Goal: Information Seeking & Learning: Understand process/instructions

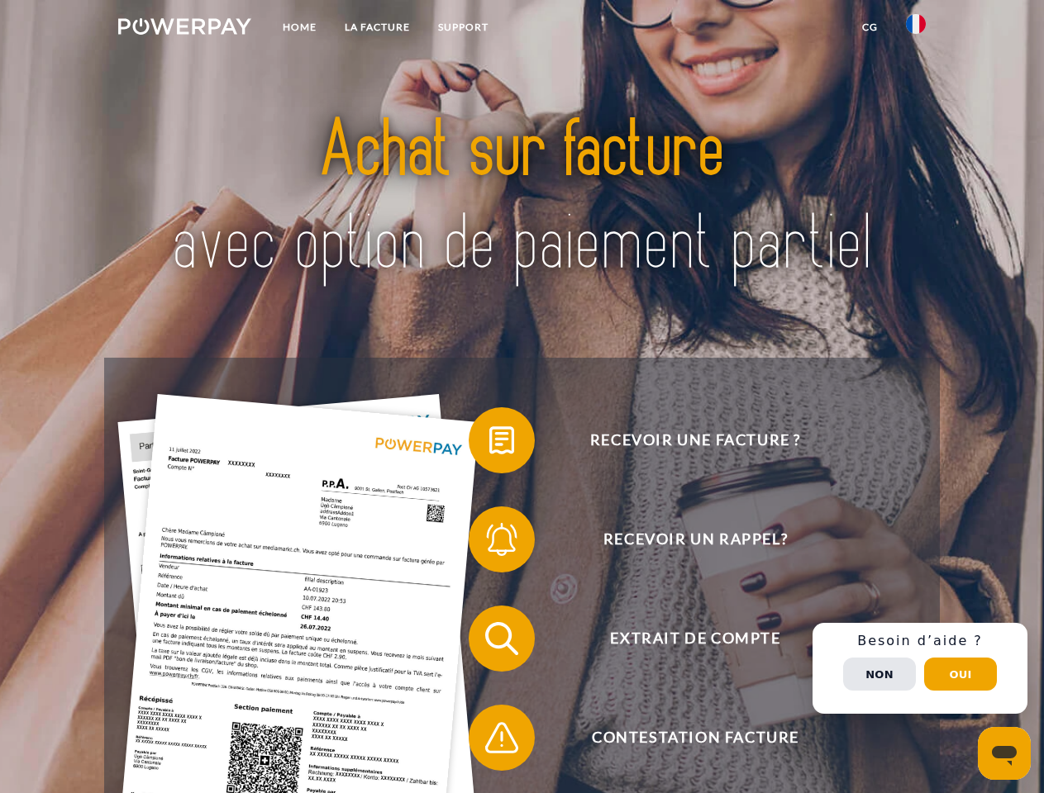
click at [184, 29] on img at bounding box center [184, 26] width 133 height 17
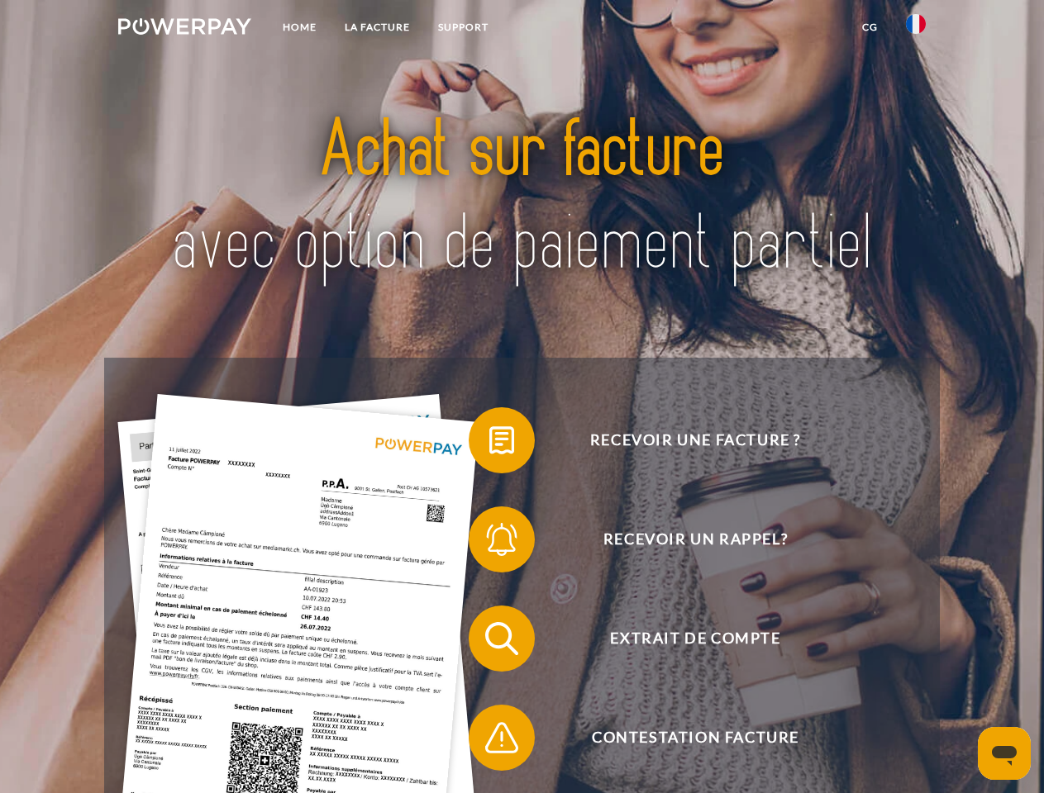
click at [916, 29] on img at bounding box center [916, 24] width 20 height 20
click at [869, 27] on link "CG" at bounding box center [870, 27] width 44 height 30
click at [489, 444] on span at bounding box center [477, 440] width 83 height 83
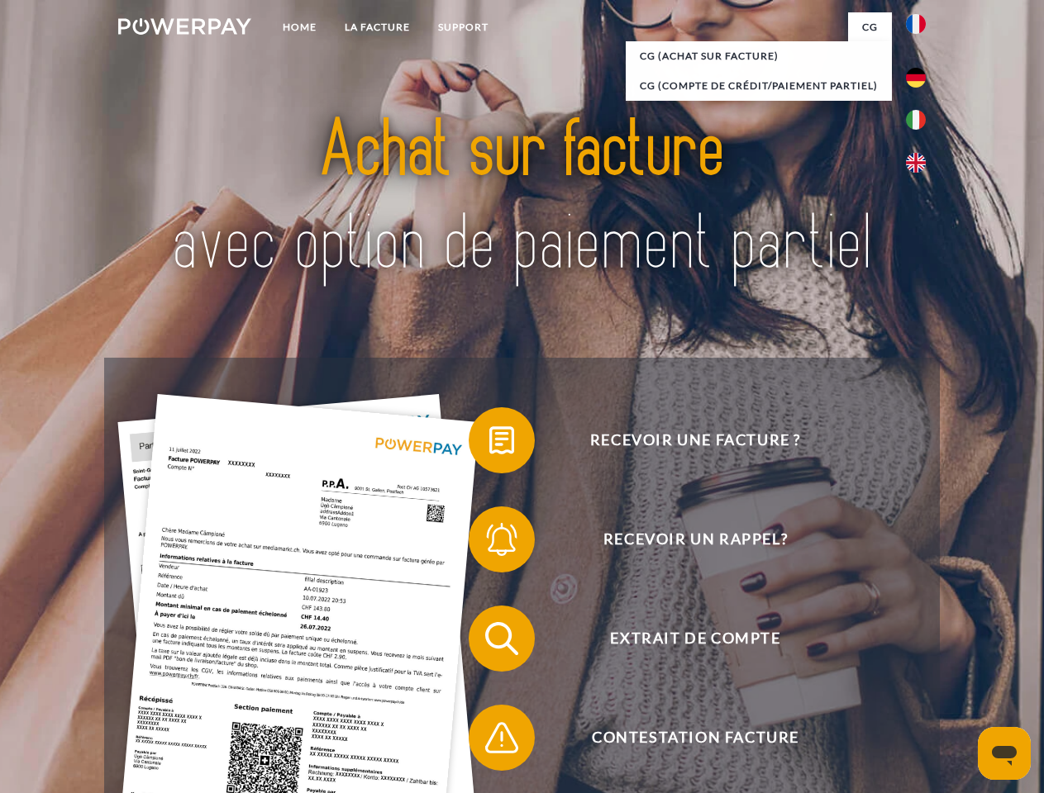
click at [489, 543] on div "Recevoir une facture ? Recevoir un rappel? Extrait de compte retour" at bounding box center [521, 688] width 835 height 661
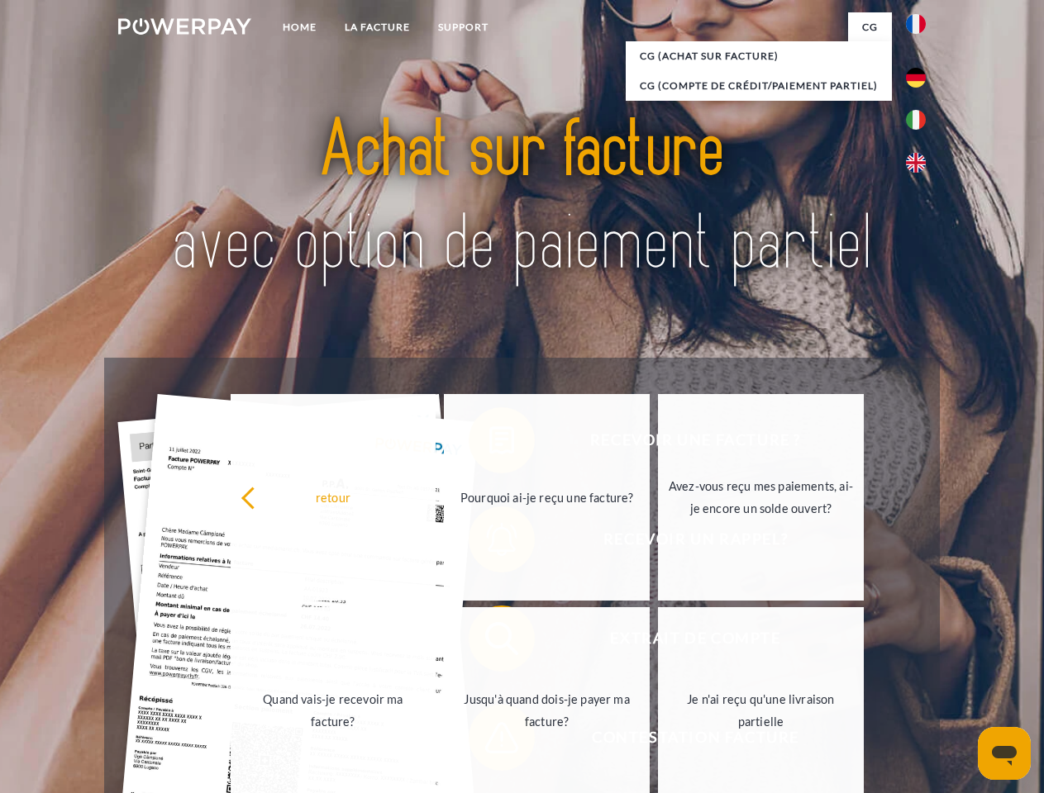
click at [489, 642] on link "Jusqu'à quand dois-je payer ma facture?" at bounding box center [547, 710] width 206 height 207
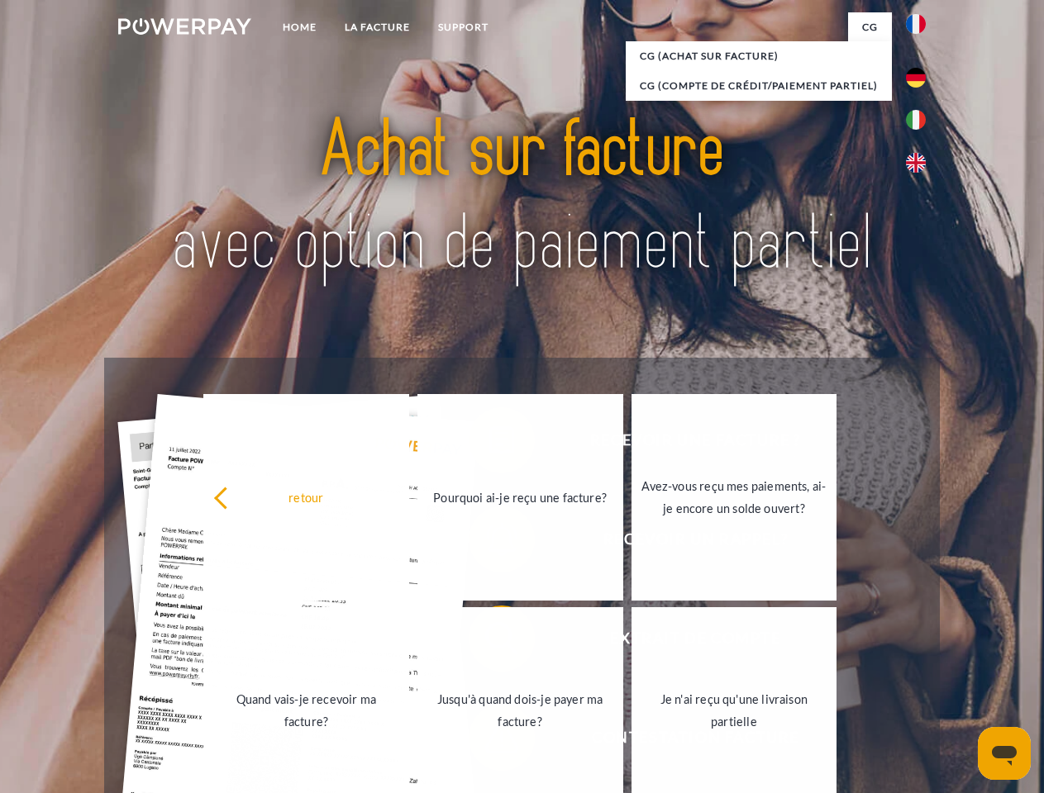
click at [489, 741] on span at bounding box center [477, 738] width 83 height 83
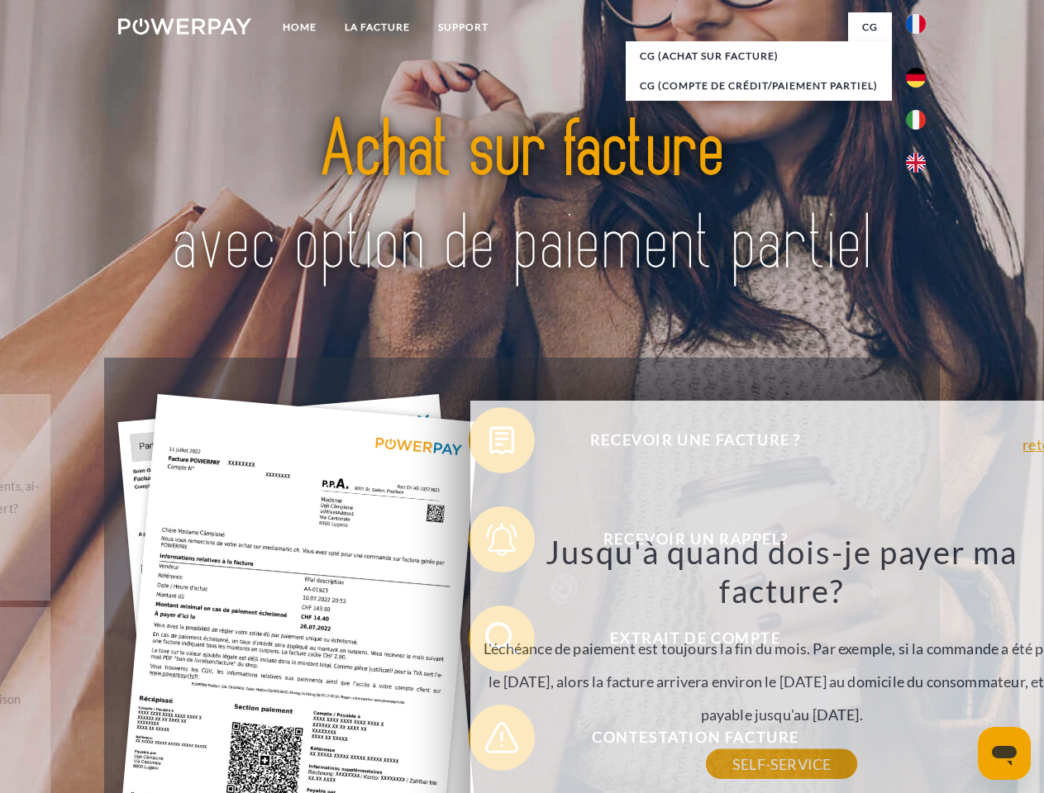
click at [920, 669] on div "Recevoir une facture ? Recevoir un rappel? Extrait de compte retour" at bounding box center [521, 688] width 835 height 661
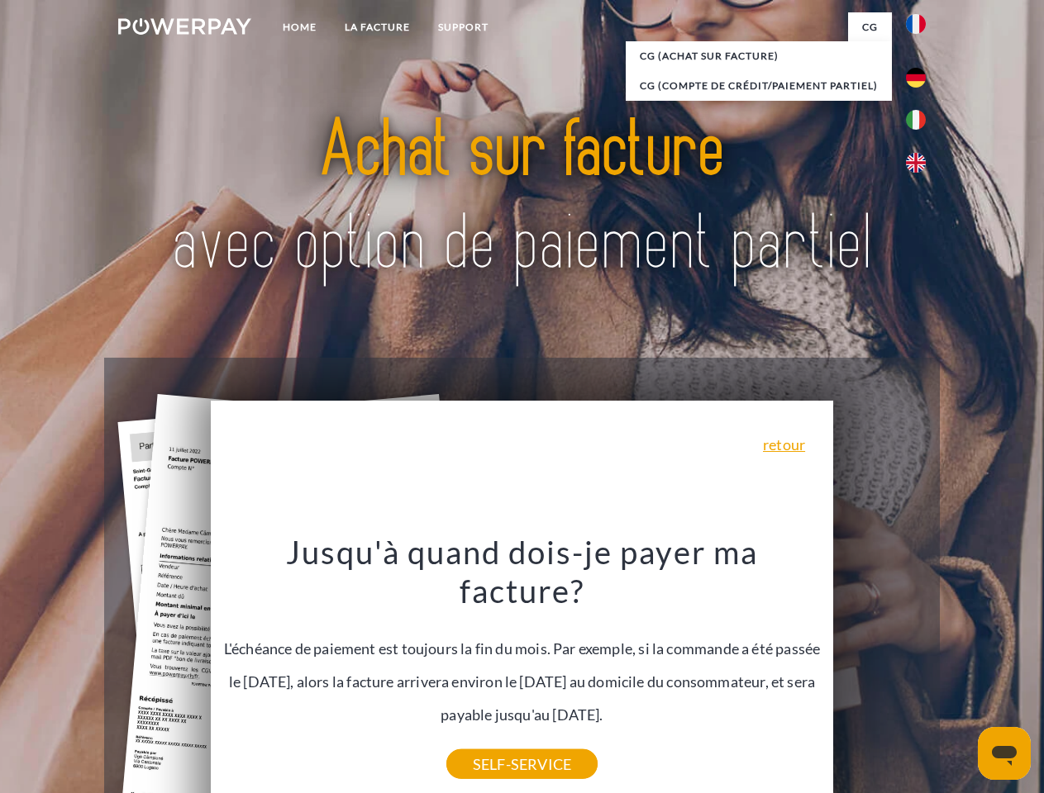
click at [879, 672] on span "Extrait de compte" at bounding box center [695, 639] width 405 height 66
click at [960, 674] on header "Home LA FACTURE Support" at bounding box center [522, 570] width 1044 height 1141
